Goal: Task Accomplishment & Management: Manage account settings

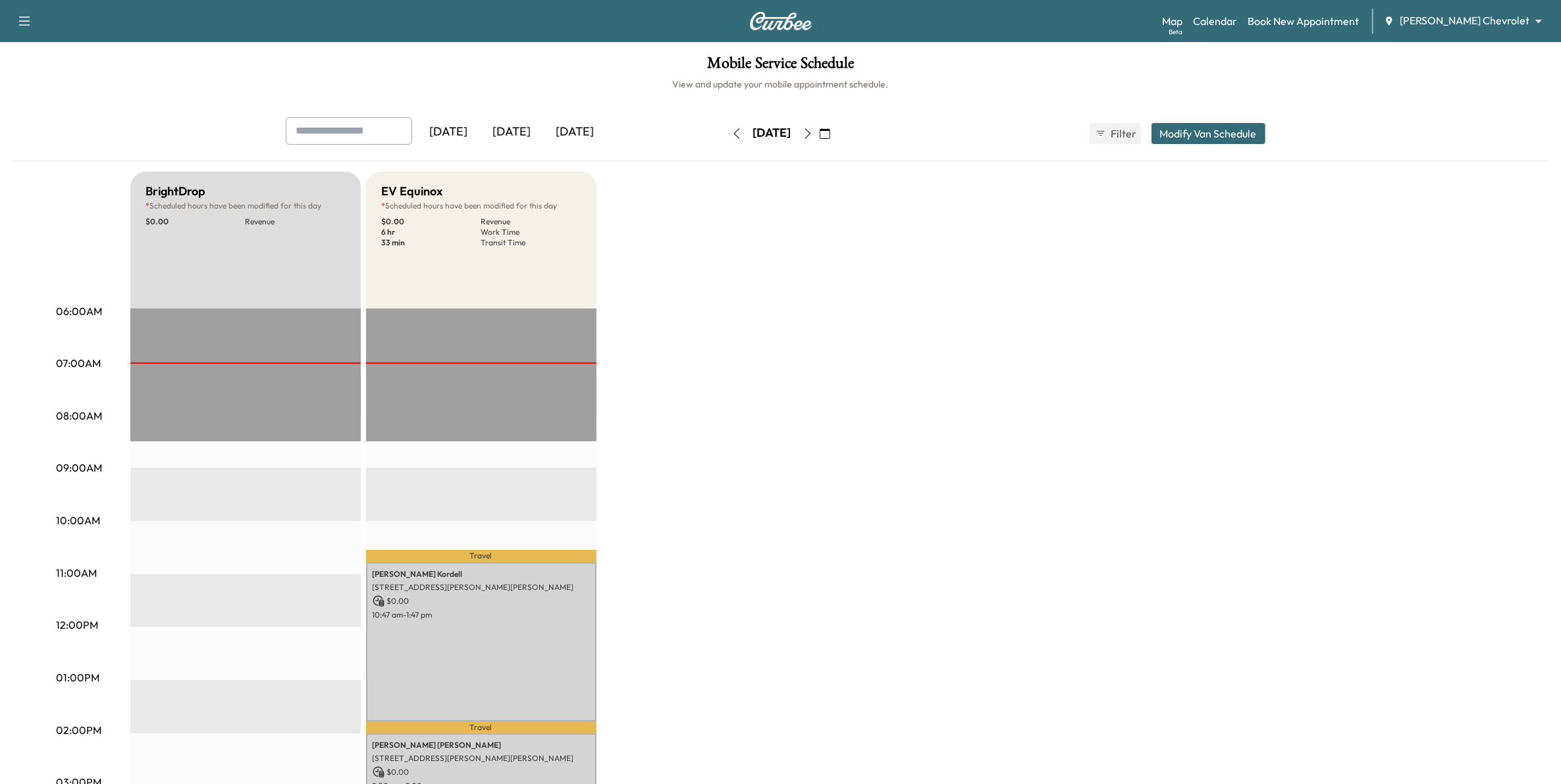
click at [514, 125] on div "[DATE]" at bounding box center [512, 132] width 63 height 30
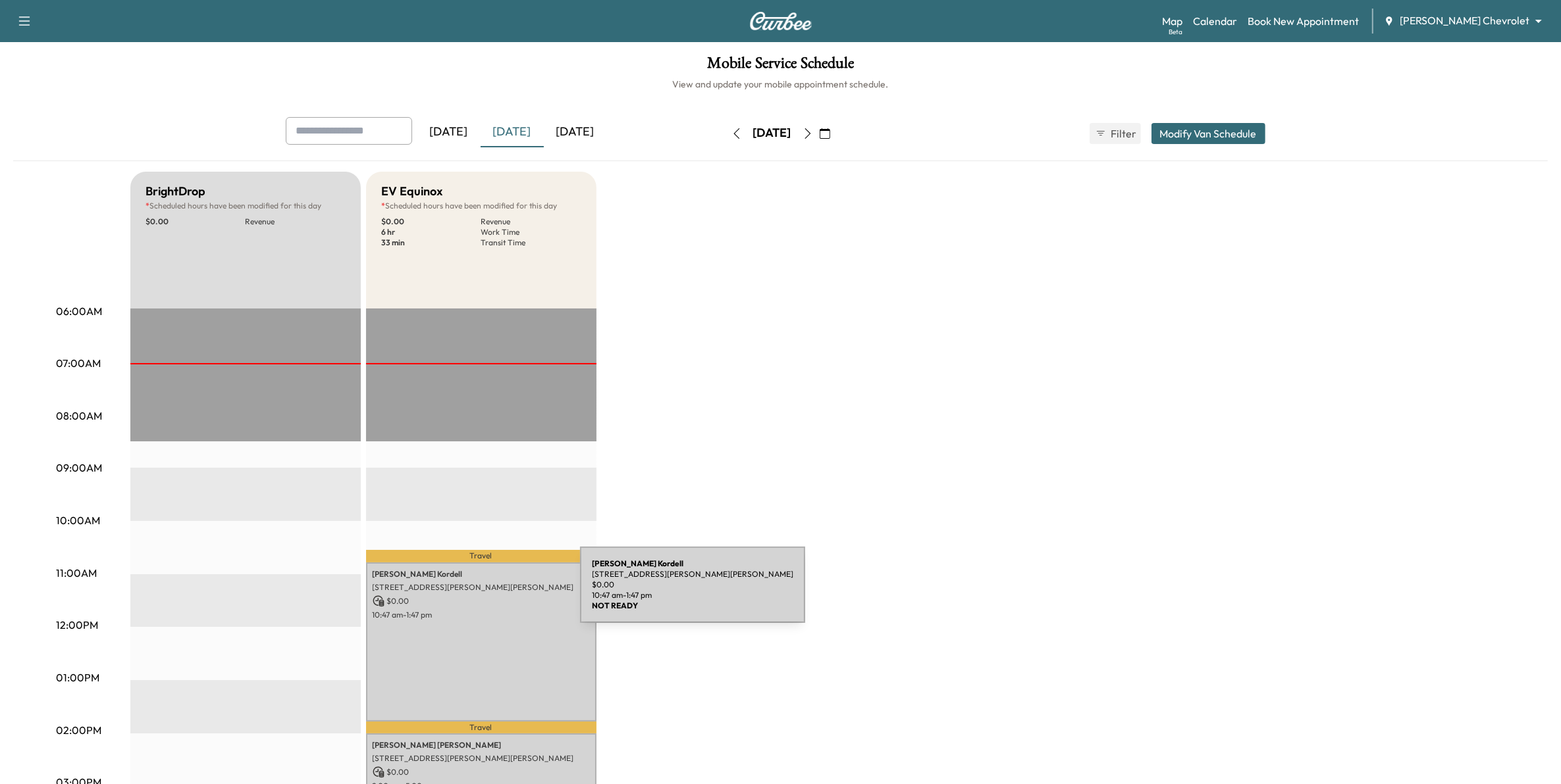
click at [481, 595] on p "$ 0.00" at bounding box center [481, 601] width 217 height 12
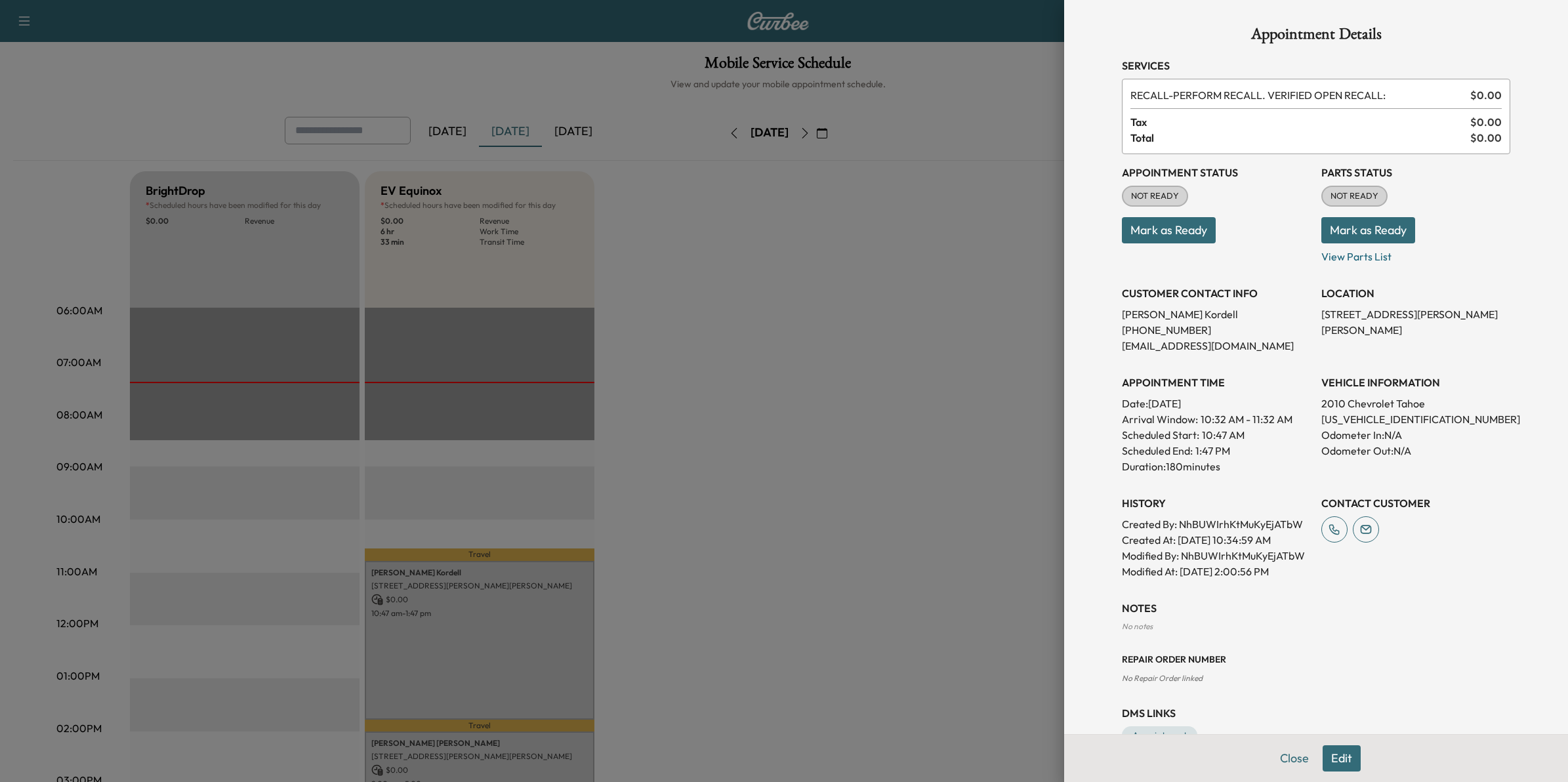
click at [1192, 460] on p "Duration: 180 minutes" at bounding box center [1216, 467] width 189 height 15
click at [1006, 467] on div at bounding box center [784, 391] width 1568 height 782
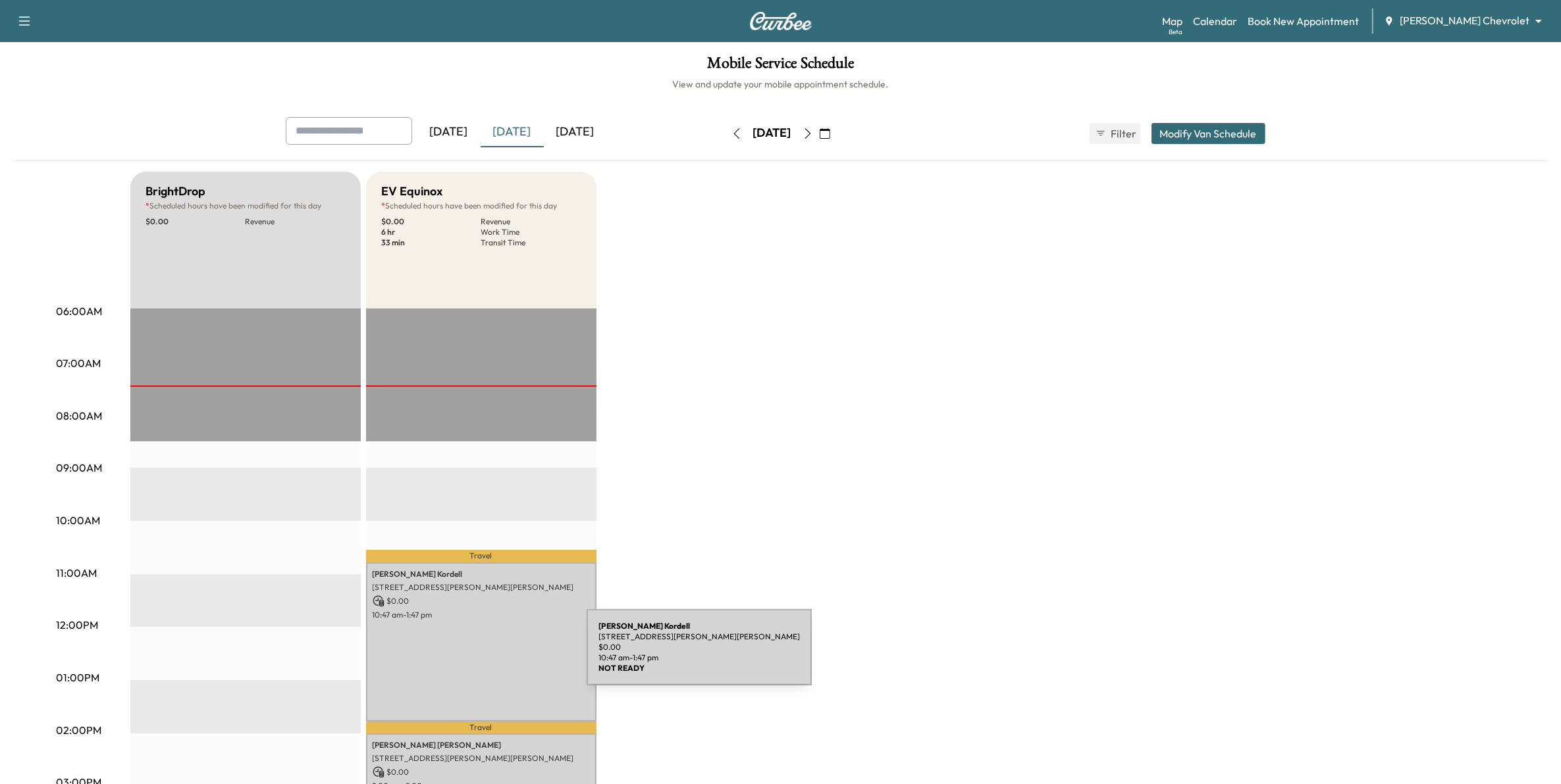
click at [488, 655] on div "[PERSON_NAME] [STREET_ADDRESS][PERSON_NAME][PERSON_NAME] $ 0.00 10:47 am - 1:47…" at bounding box center [481, 642] width 230 height 159
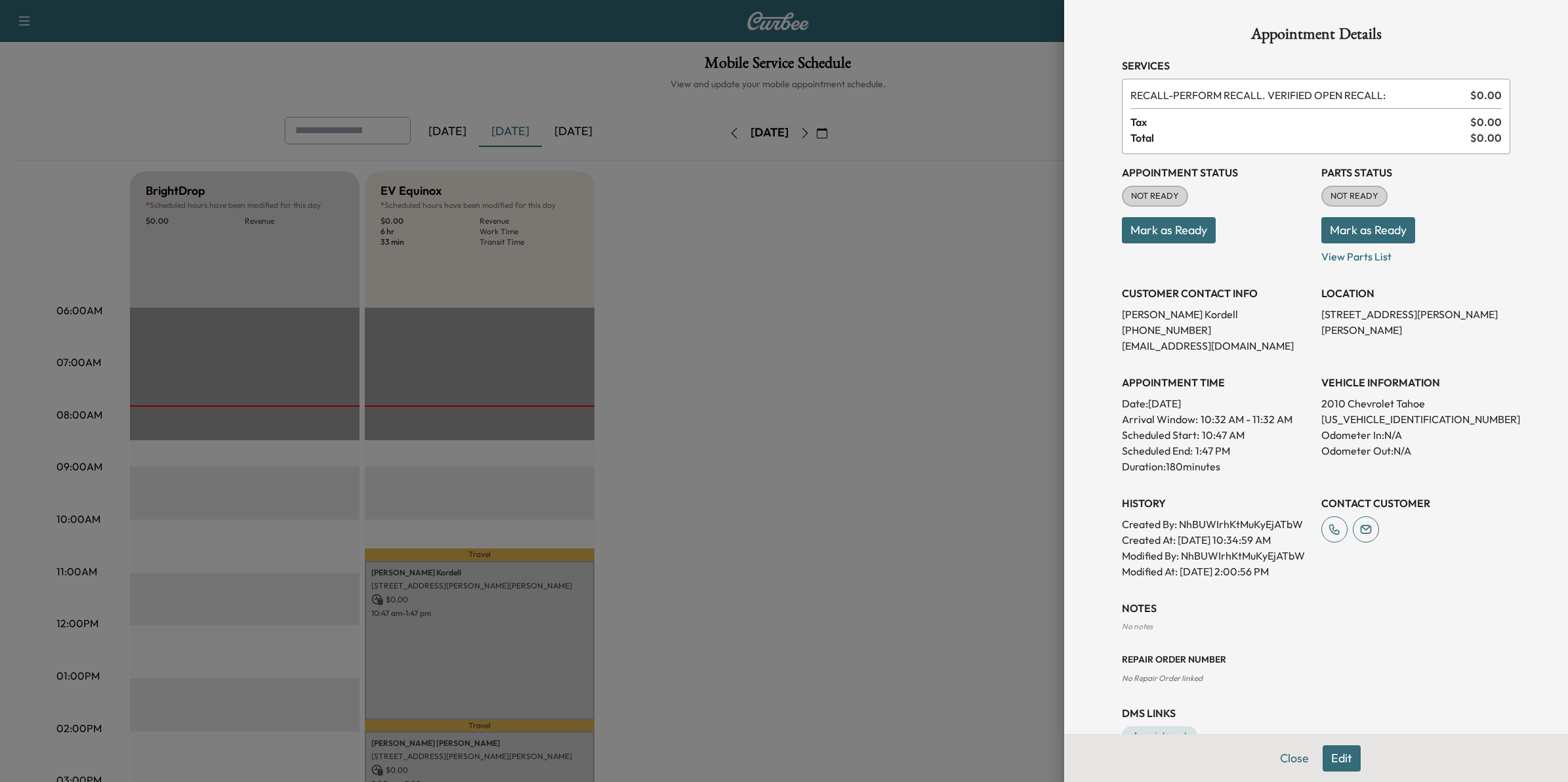
click at [1168, 230] on button "Mark as Ready" at bounding box center [1169, 230] width 94 height 26
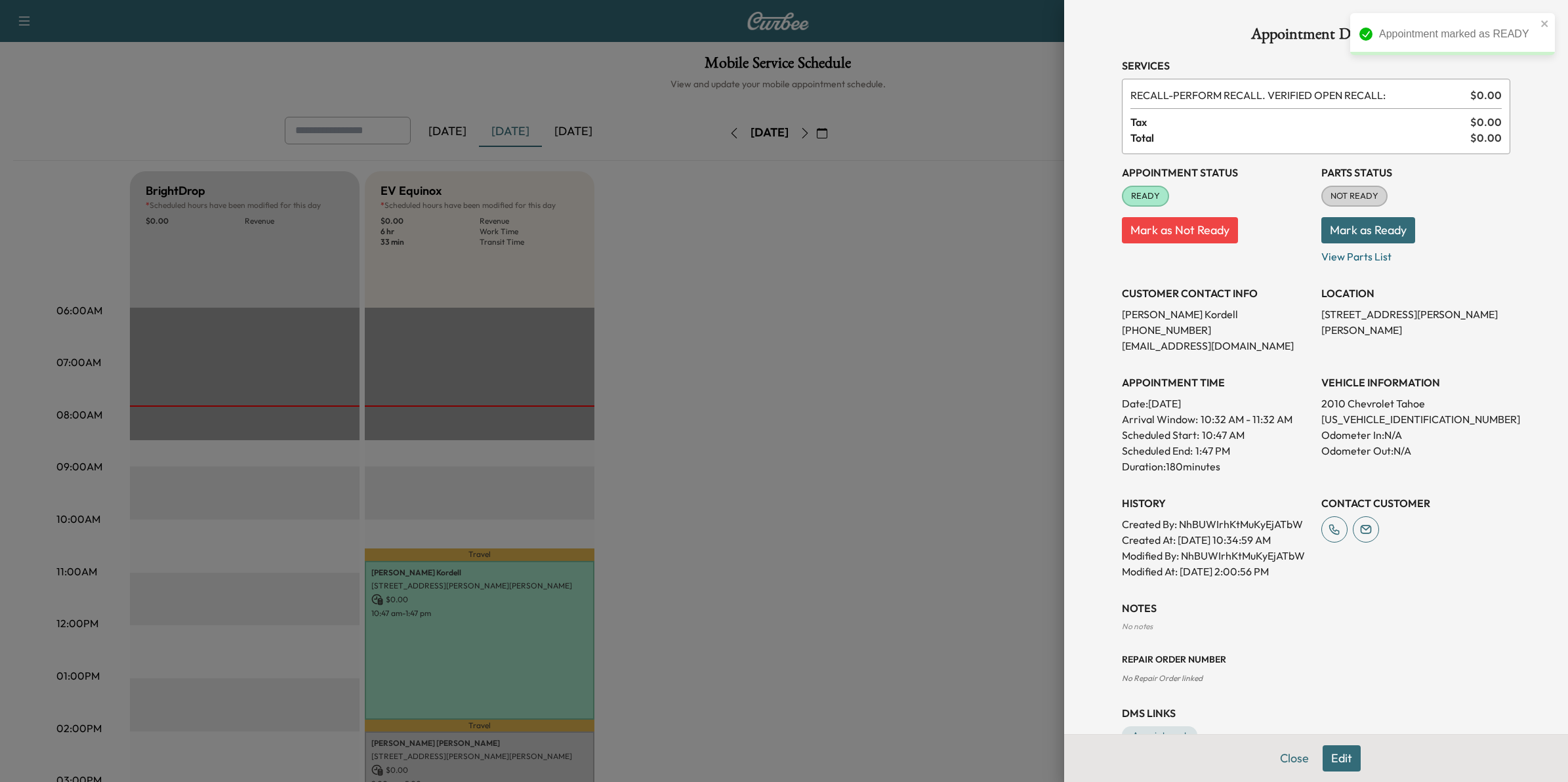
click at [972, 582] on div at bounding box center [784, 391] width 1568 height 782
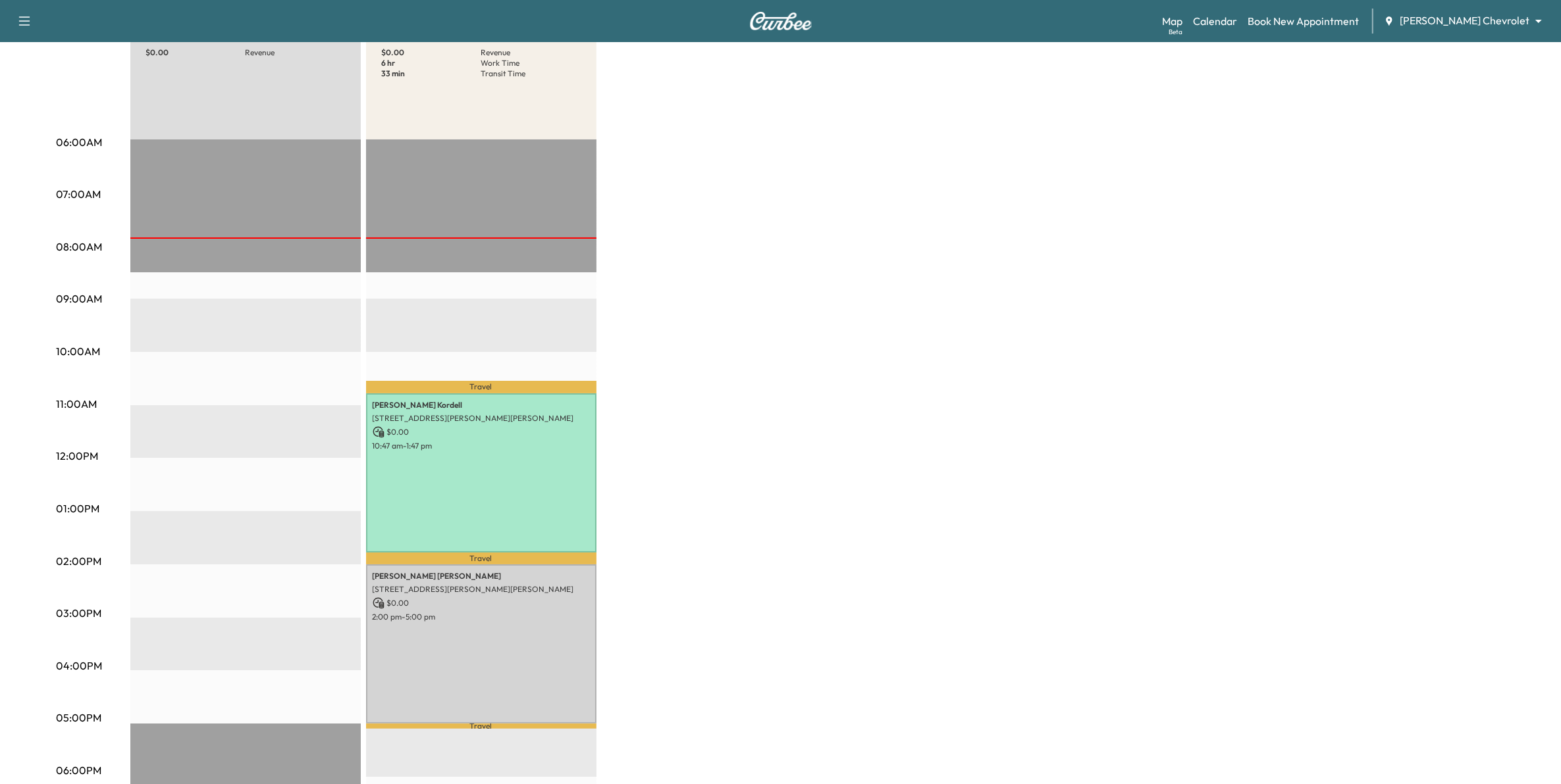
scroll to position [247, 0]
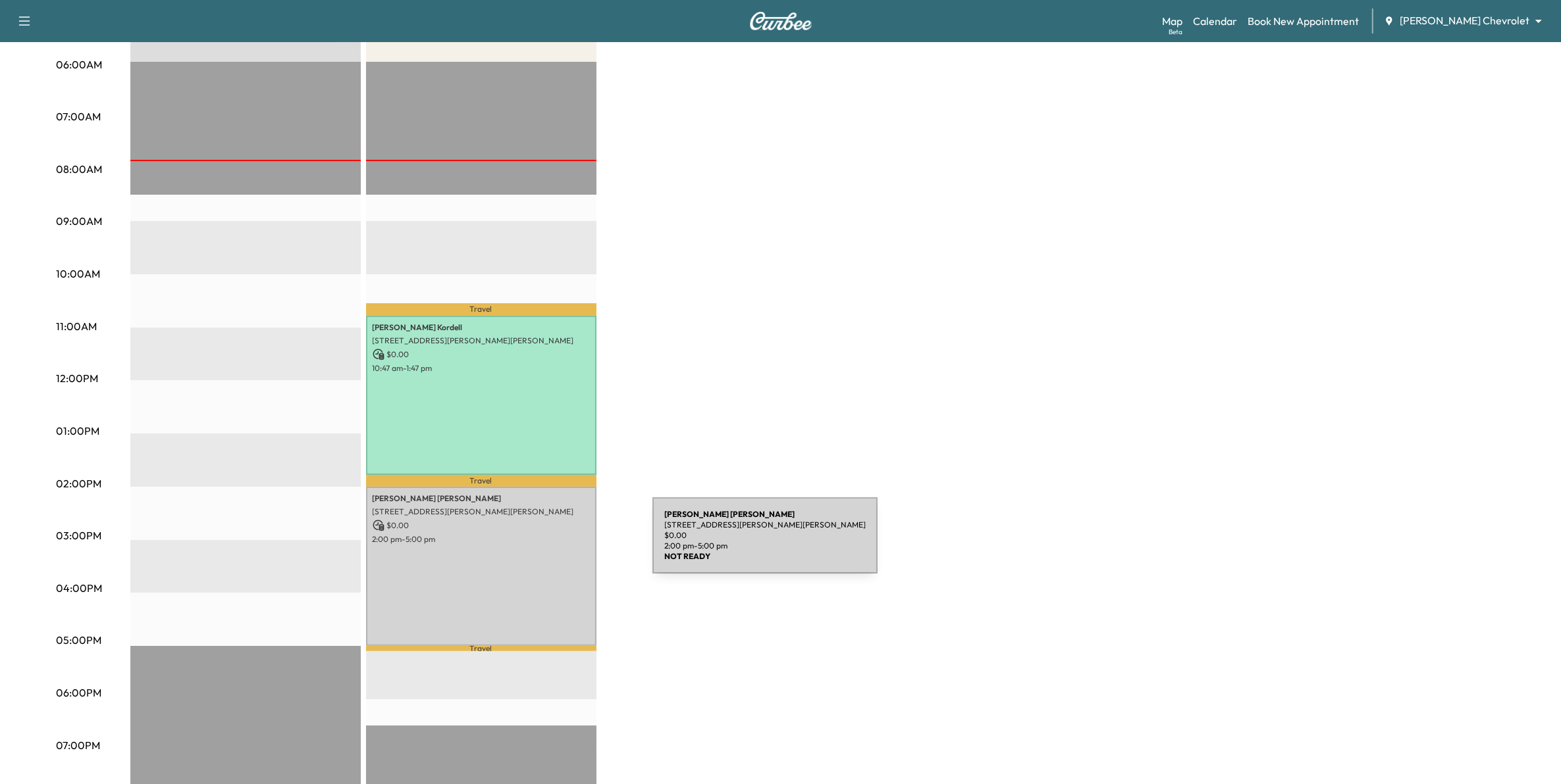
click at [554, 544] on div "[PERSON_NAME] [STREET_ADDRESS][PERSON_NAME][PERSON_NAME] $ 0.00 2:00 pm - 5:00 …" at bounding box center [481, 566] width 230 height 159
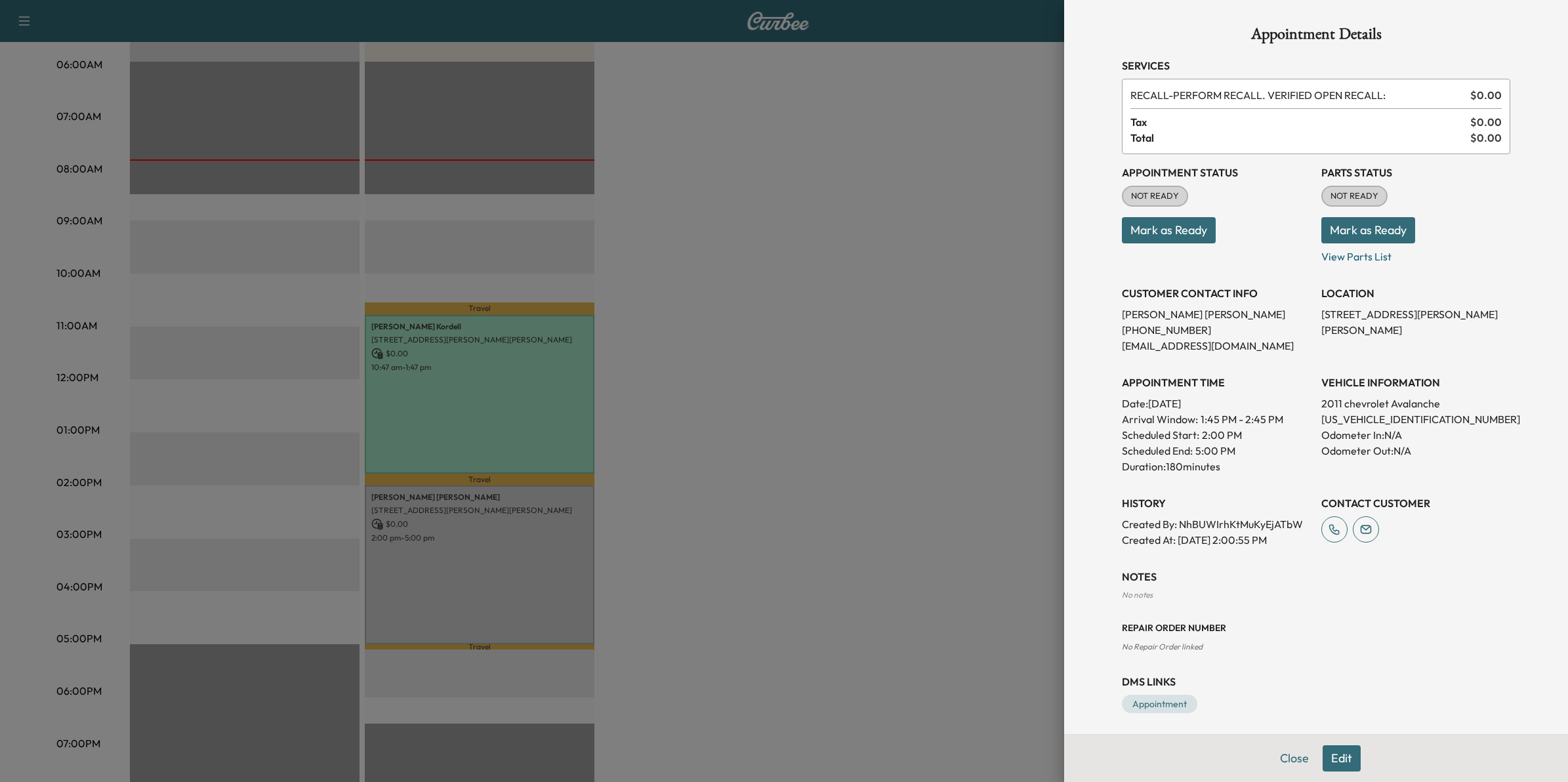
click at [1178, 232] on button "Mark as Ready" at bounding box center [1169, 230] width 94 height 26
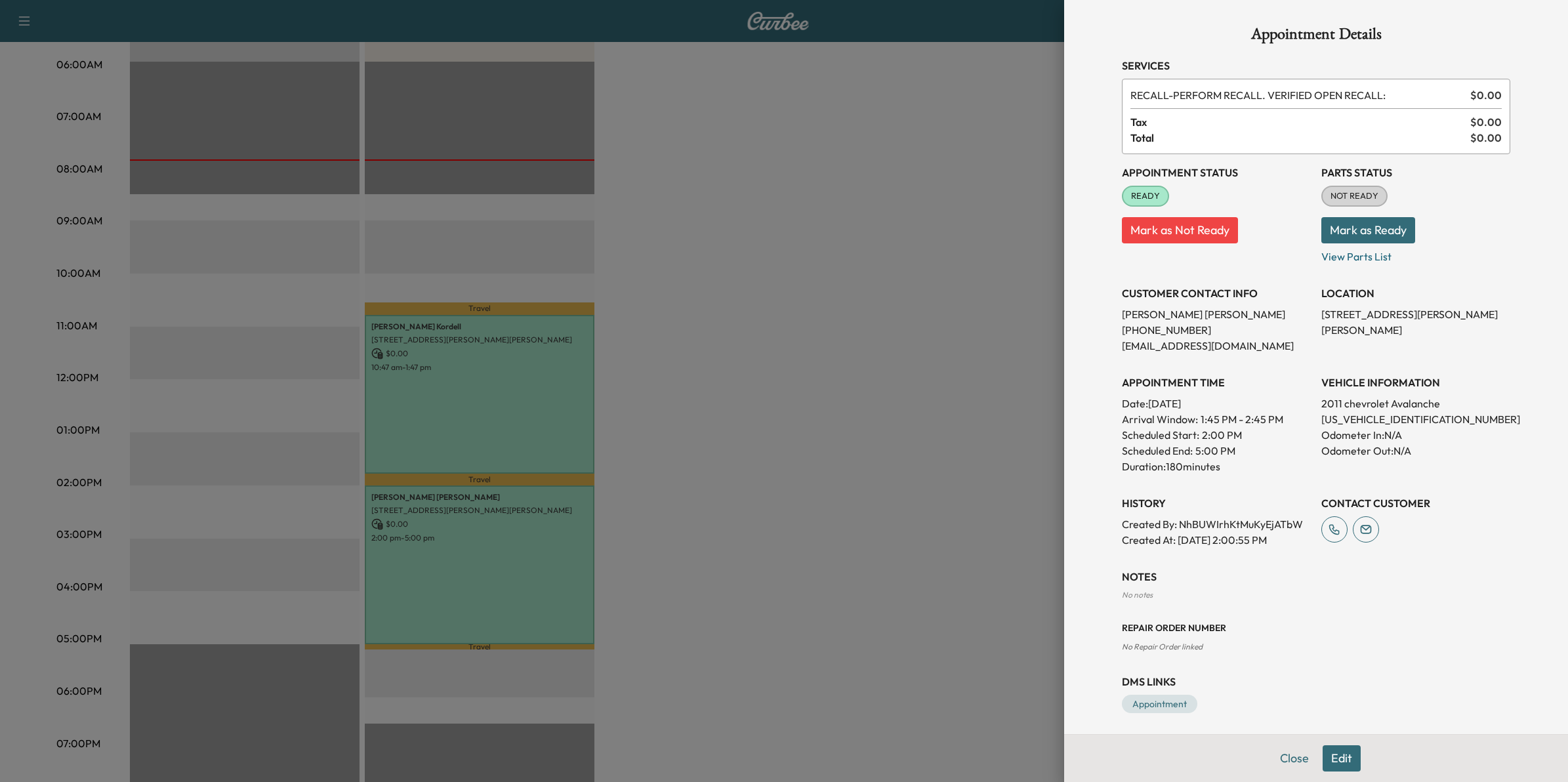
click at [878, 320] on div at bounding box center [784, 391] width 1568 height 782
